Goal: Information Seeking & Learning: Understand process/instructions

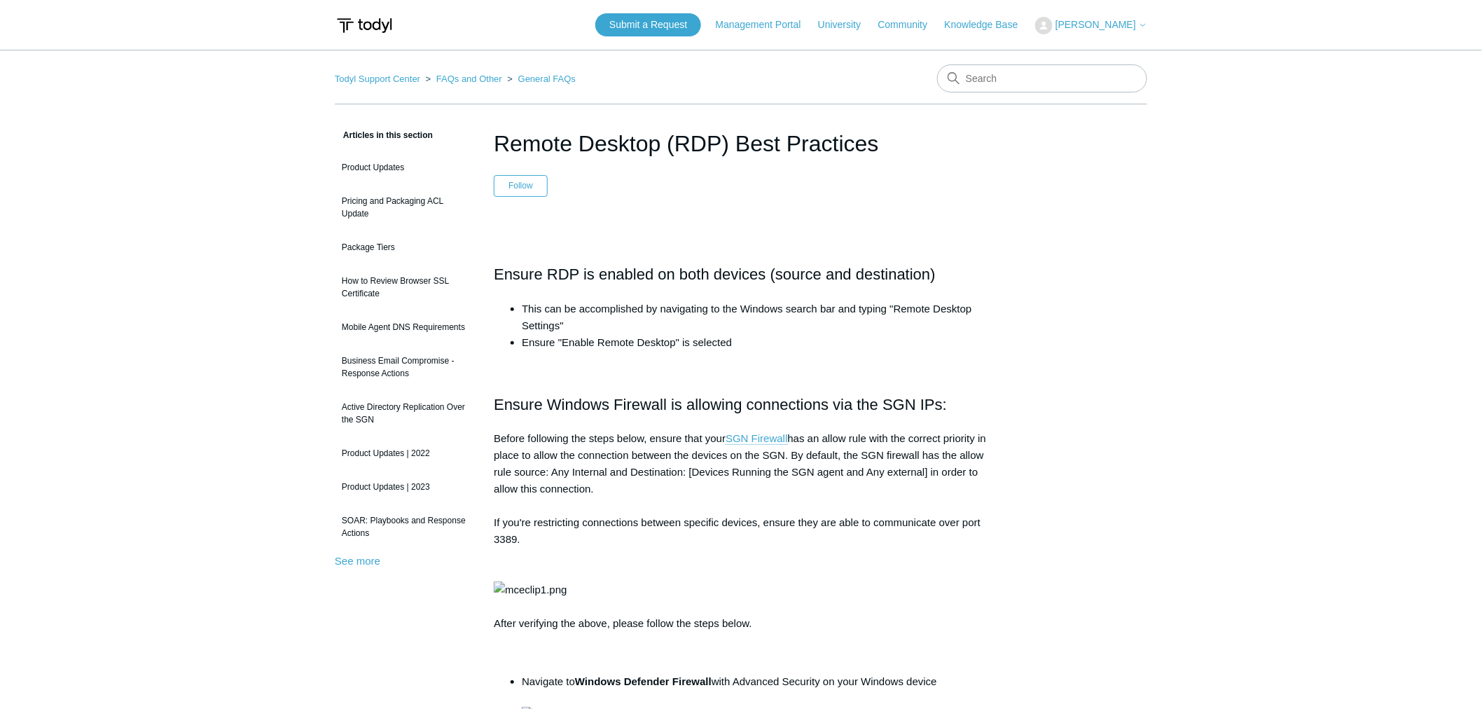
click at [590, 323] on li "This can be accomplished by navigating to the Windows search bar and typing "Re…" at bounding box center [755, 317] width 466 height 34
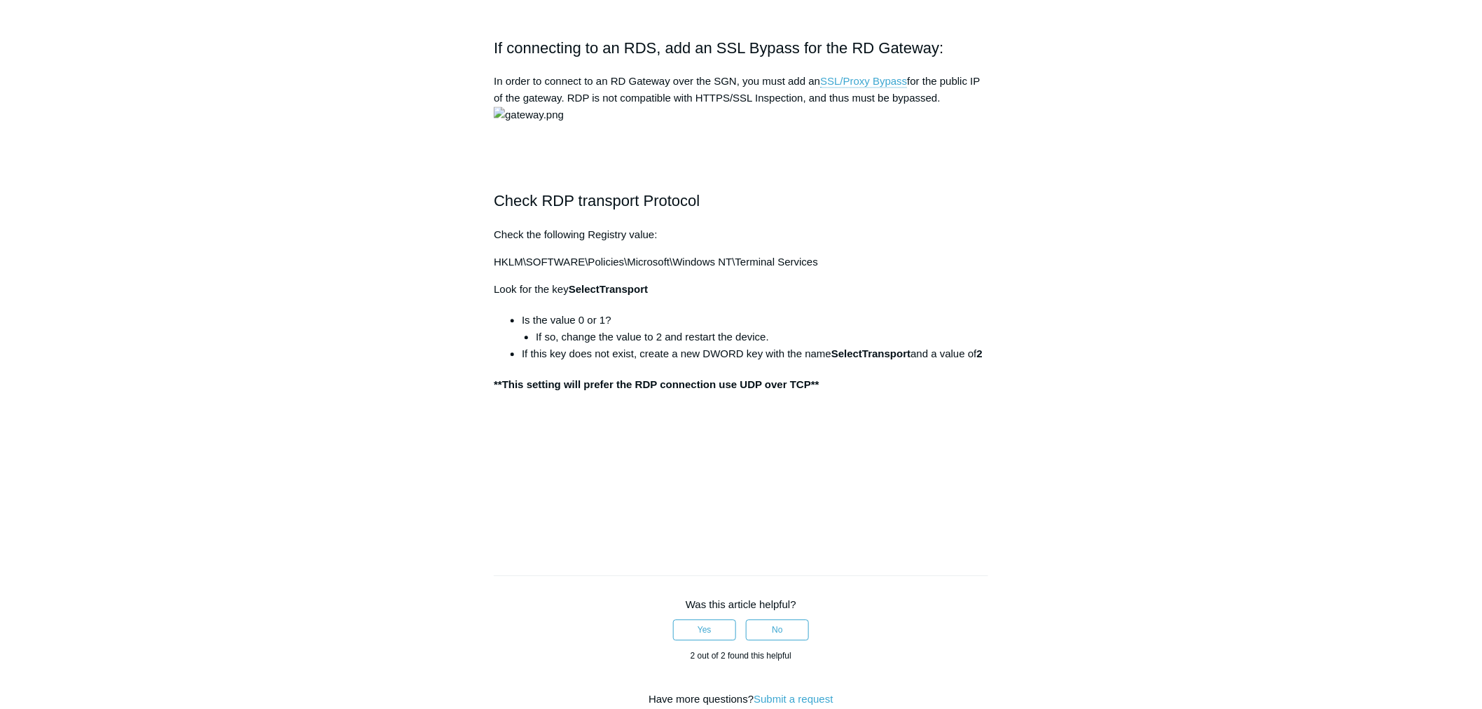
scroll to position [1322, 0]
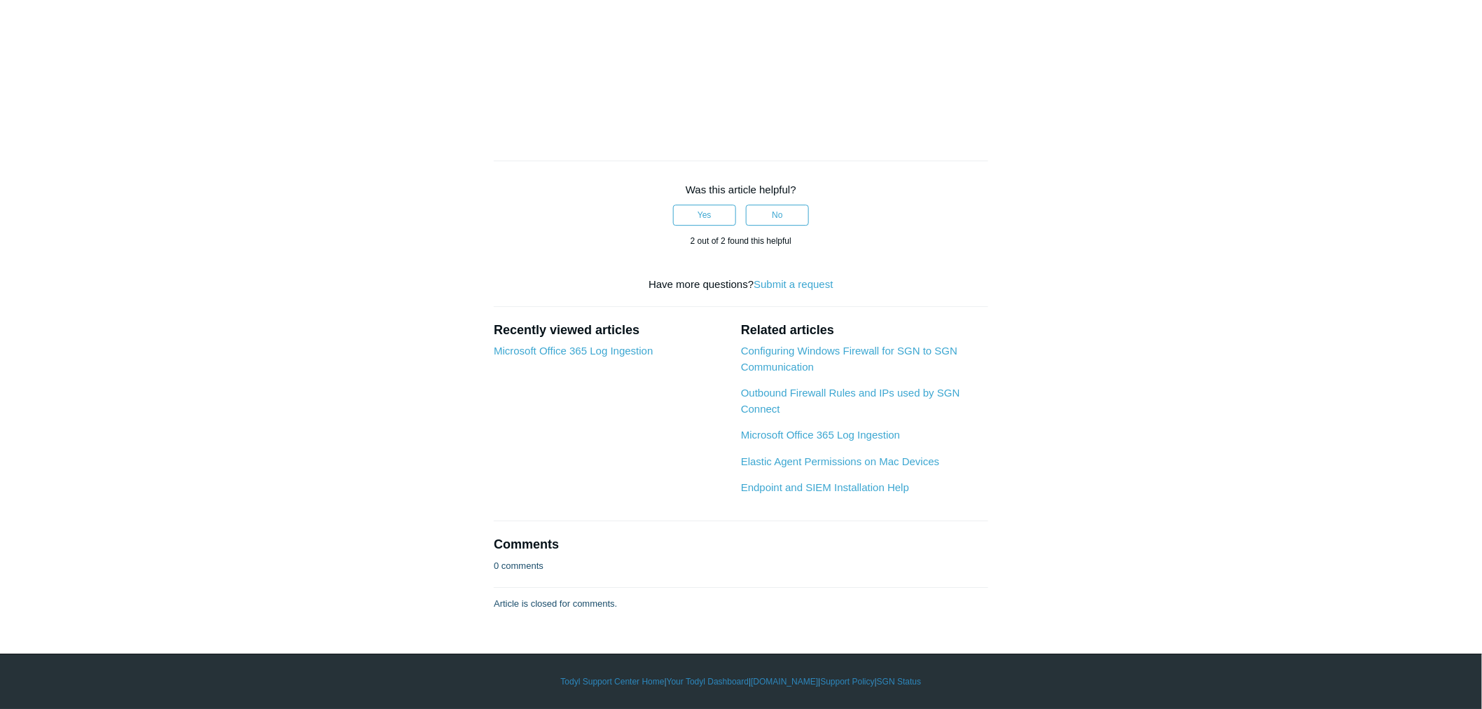
scroll to position [2178, 0]
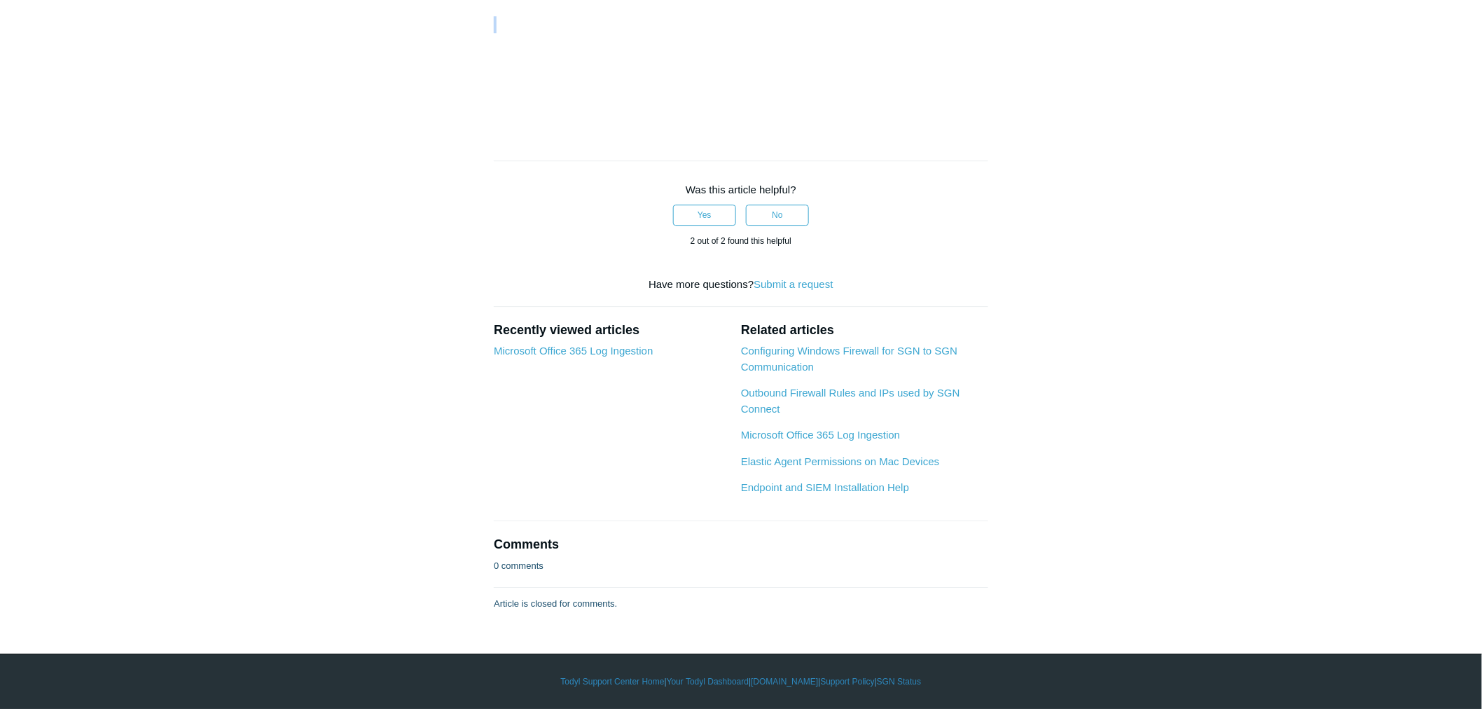
drag, startPoint x: 746, startPoint y: 319, endPoint x: 747, endPoint y: 339, distance: 19.7
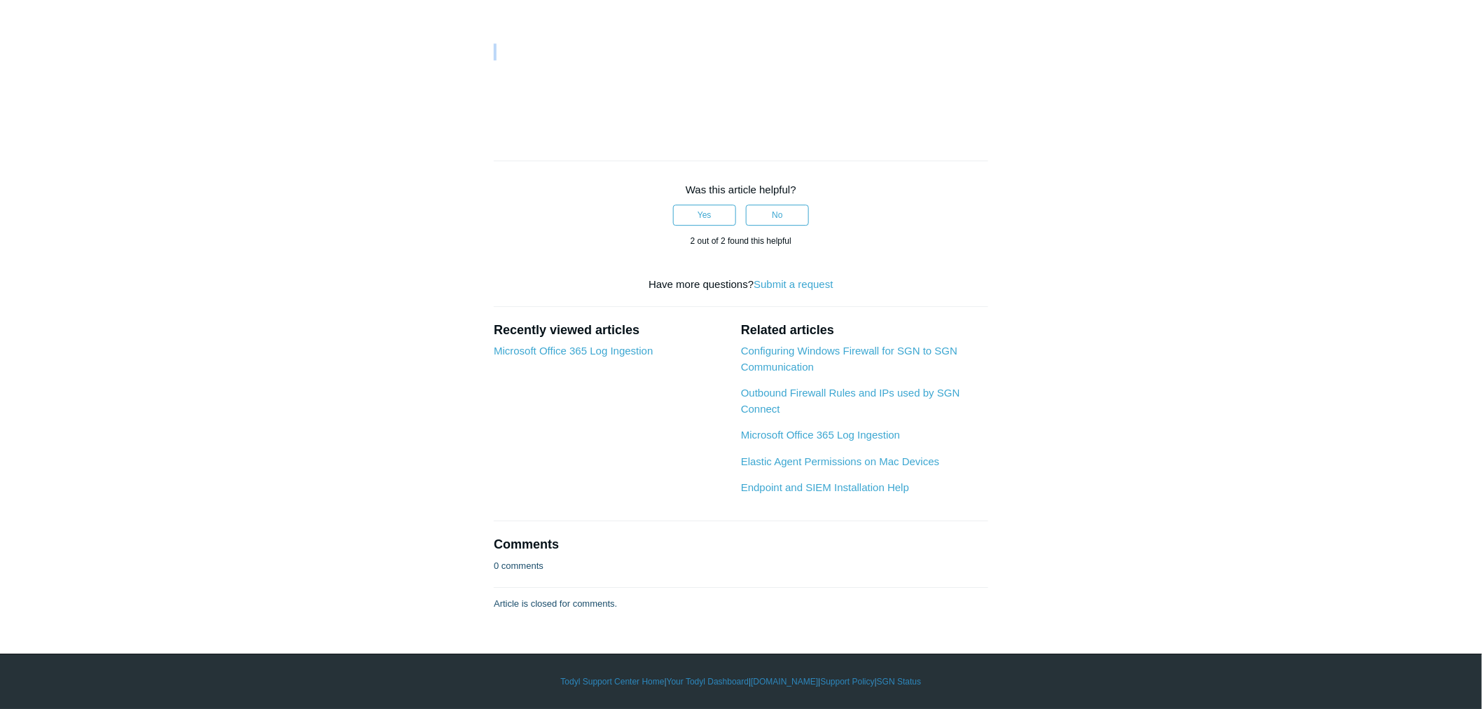
drag, startPoint x: 752, startPoint y: 336, endPoint x: 765, endPoint y: 344, distance: 15.4
